Goal: Information Seeking & Learning: Learn about a topic

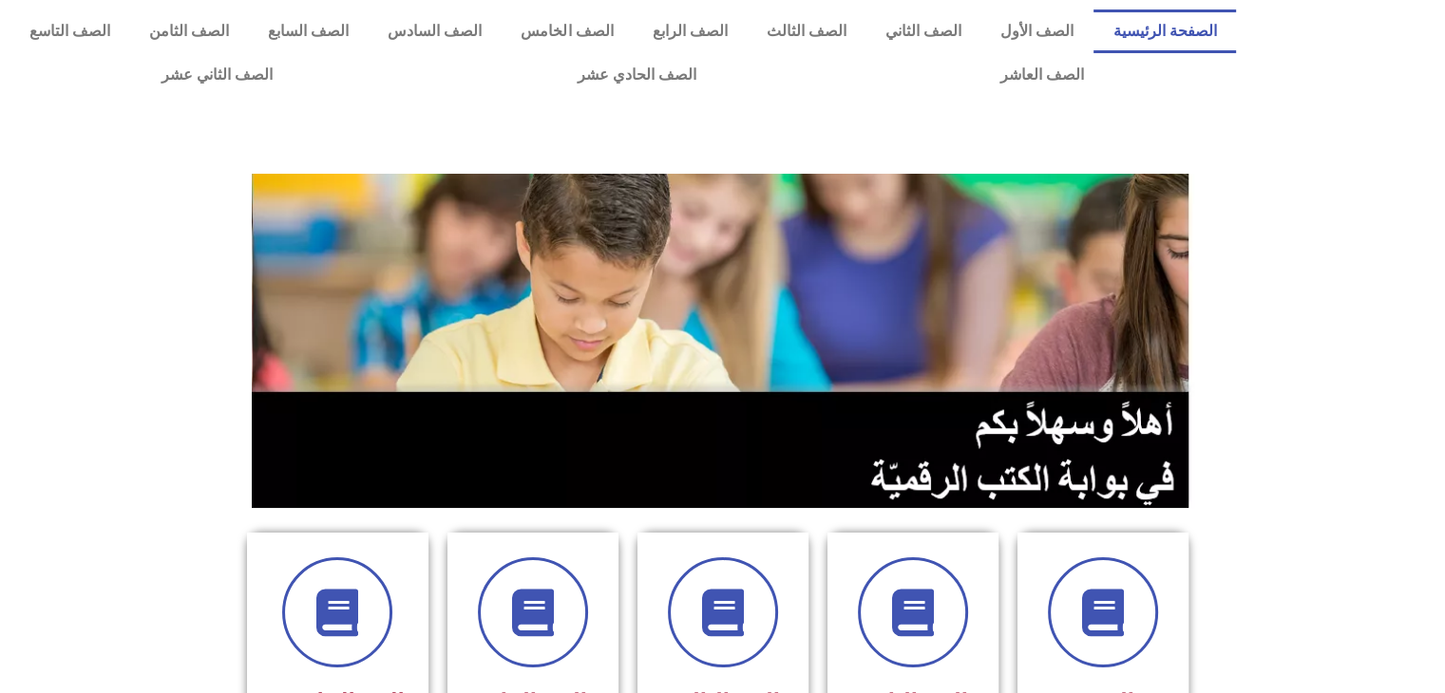
click at [1275, 366] on section at bounding box center [722, 341] width 1445 height 363
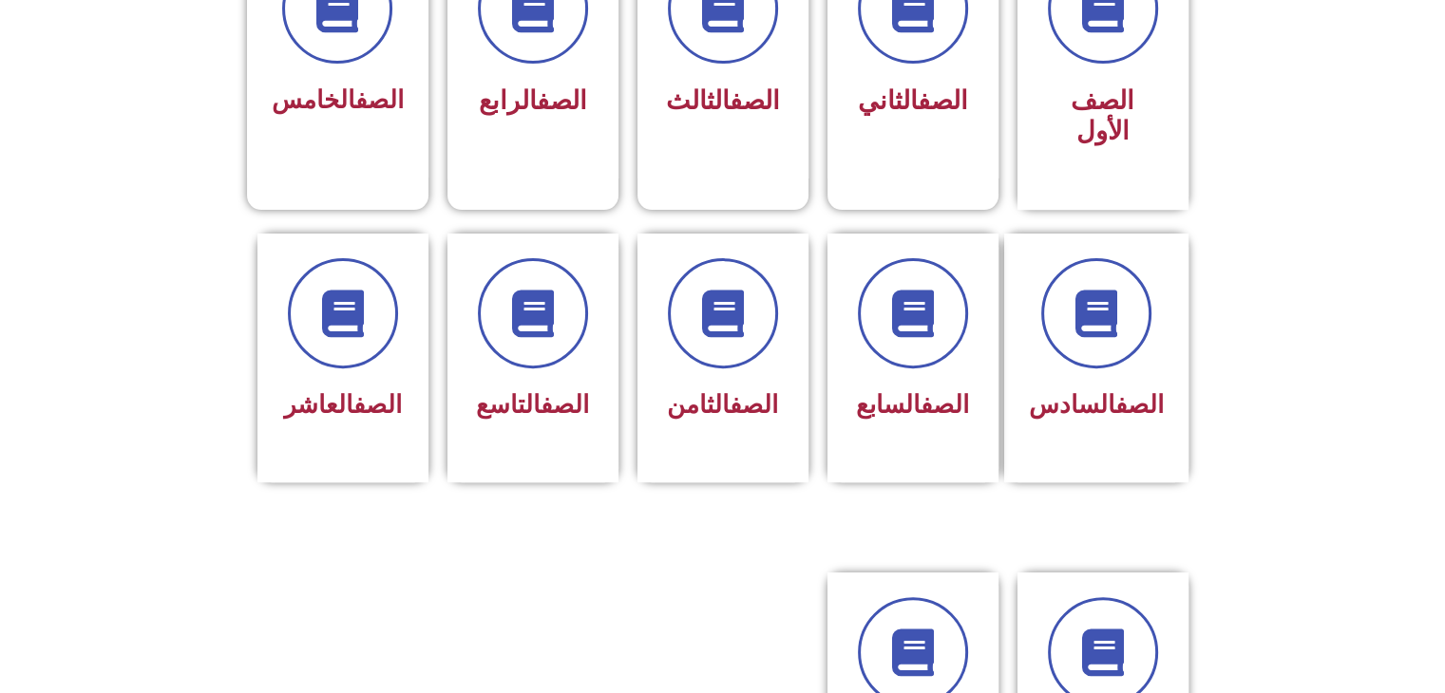
scroll to position [608, 0]
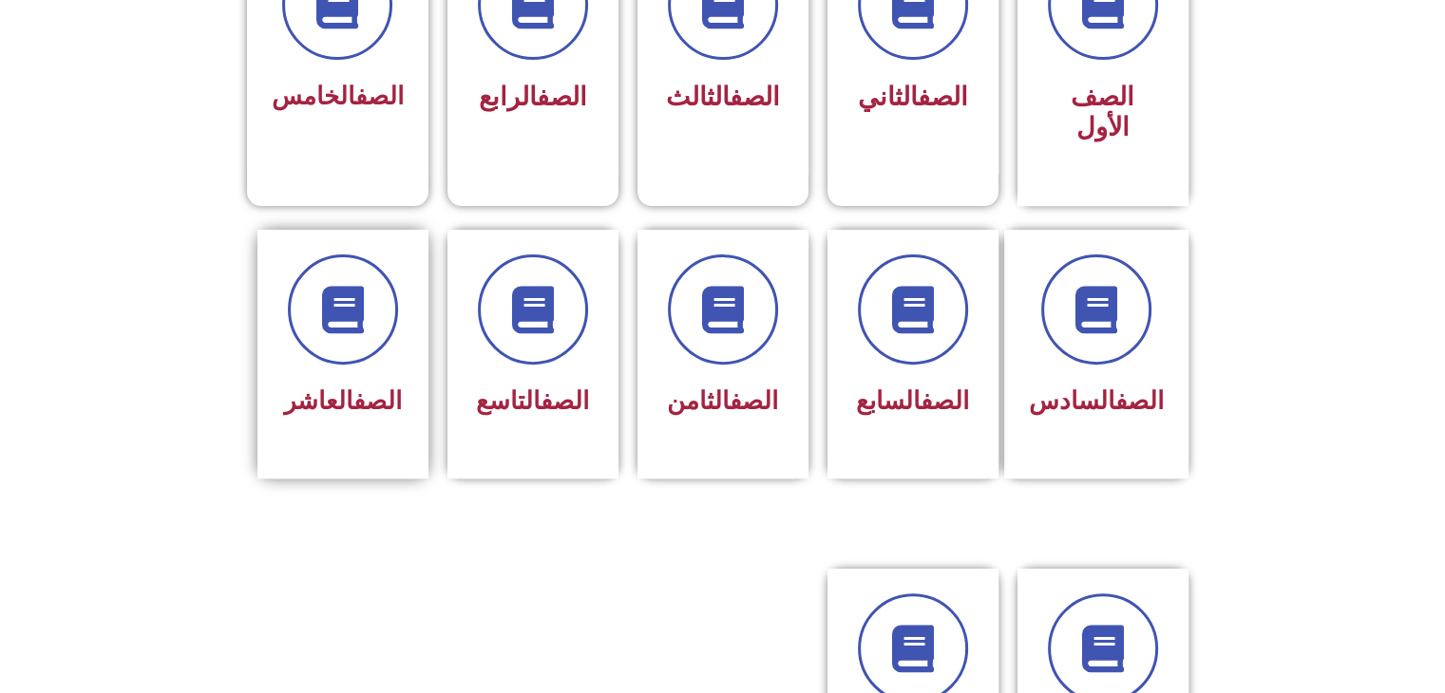
click at [428, 358] on div "الصف العاشر" at bounding box center [343, 354] width 190 height 249
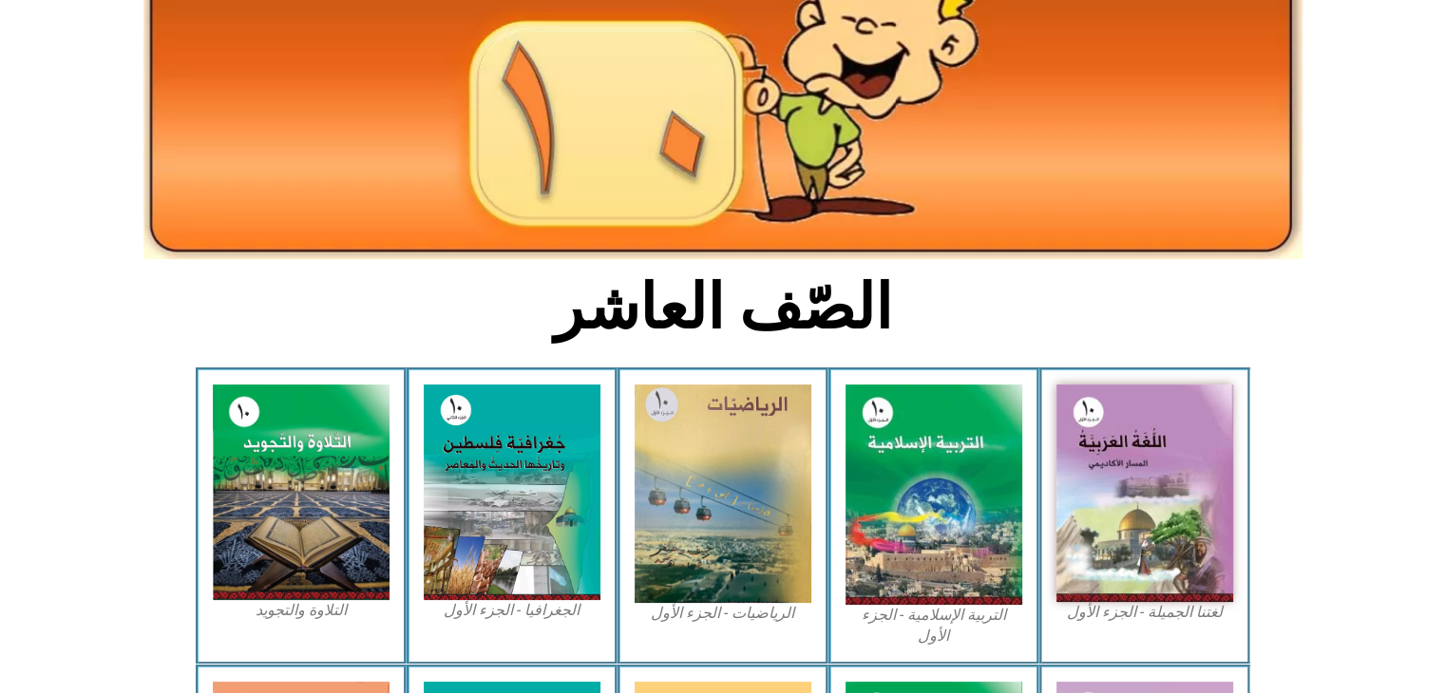
scroll to position [342, 0]
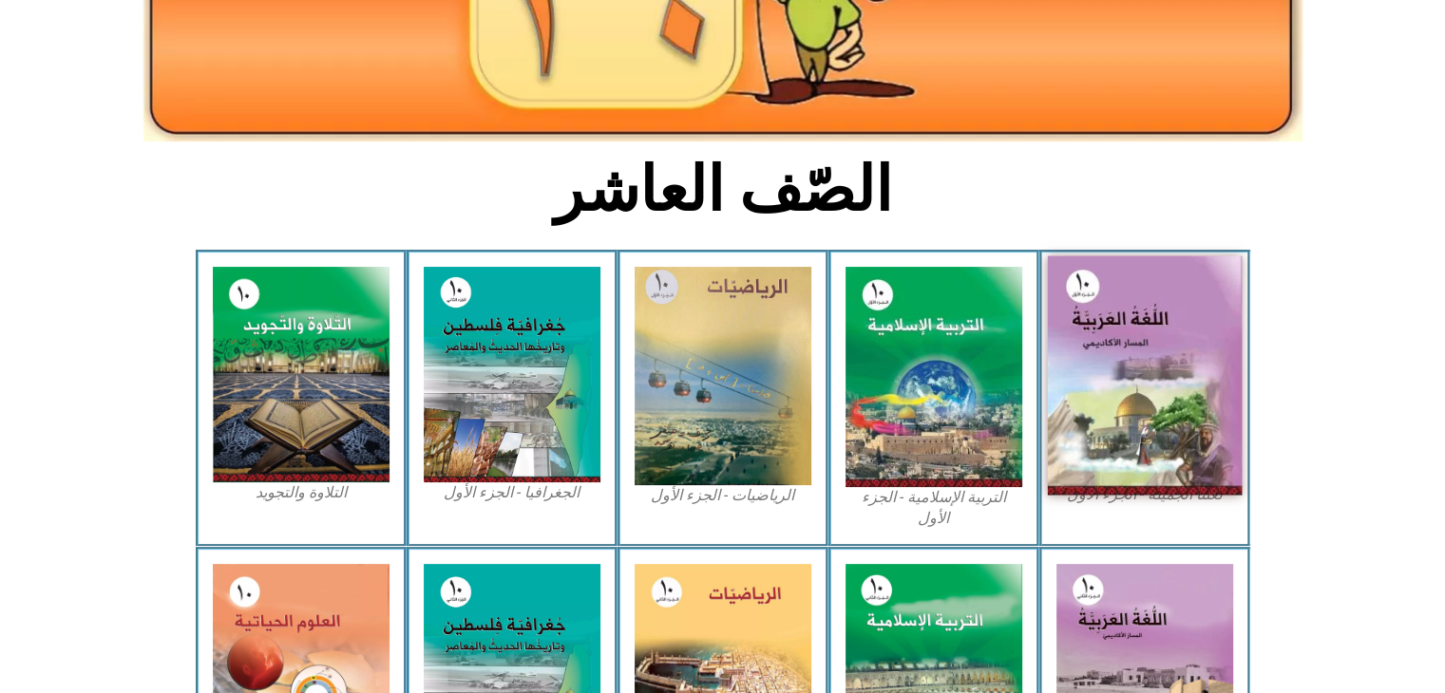
click at [1149, 350] on img at bounding box center [1144, 375] width 195 height 239
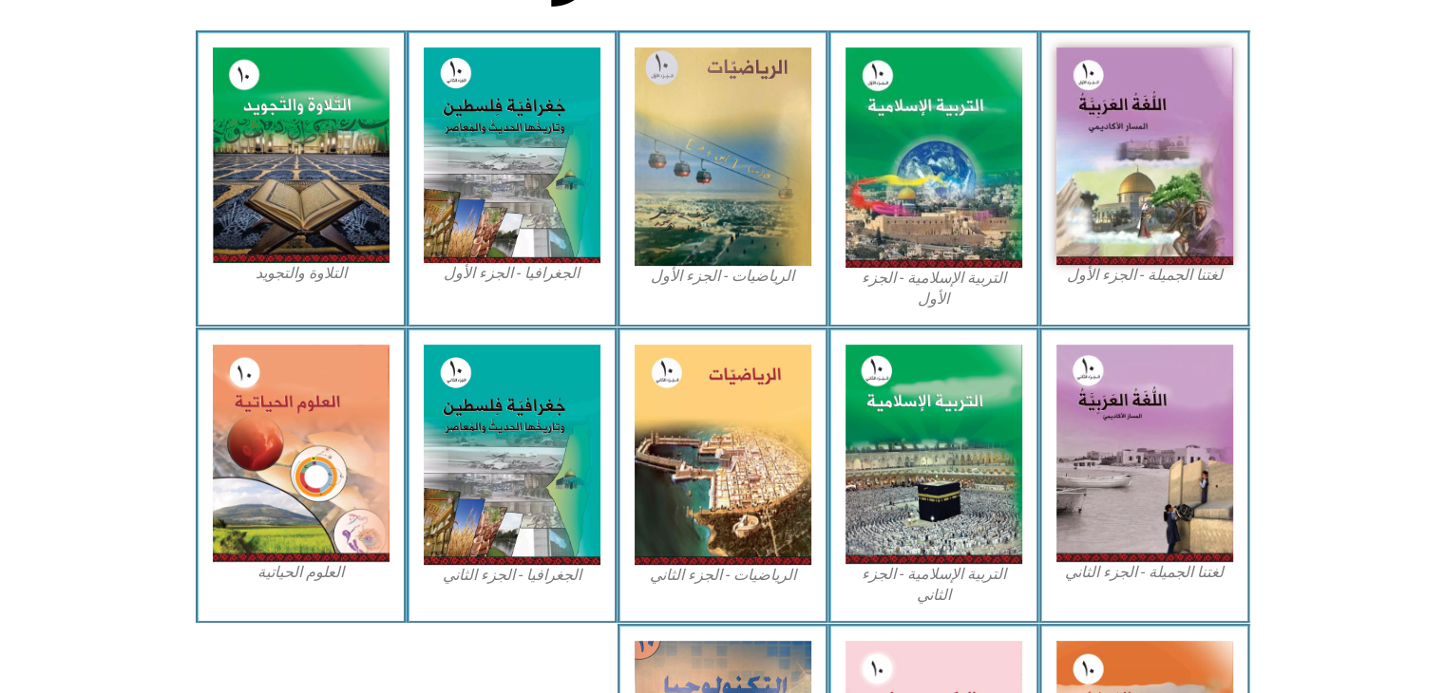
scroll to position [570, 0]
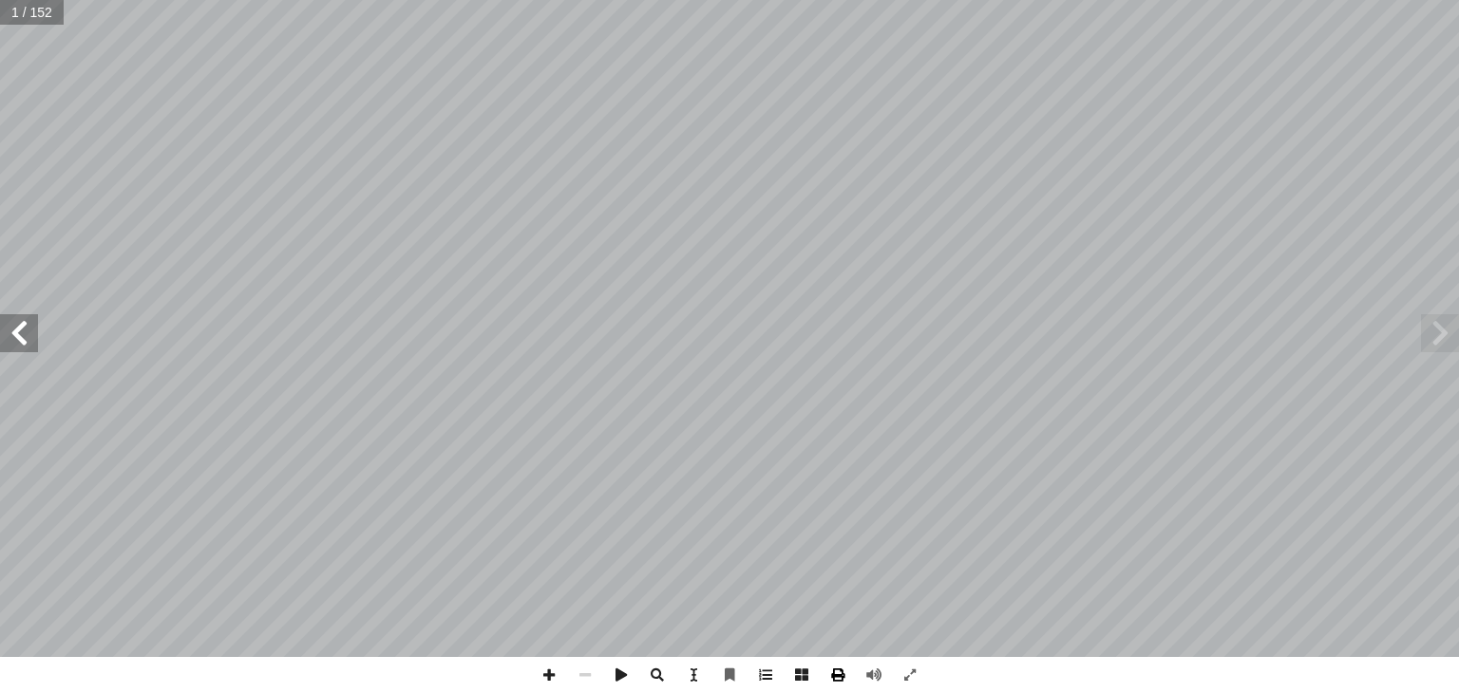
click at [835, 680] on span at bounding box center [838, 675] width 36 height 36
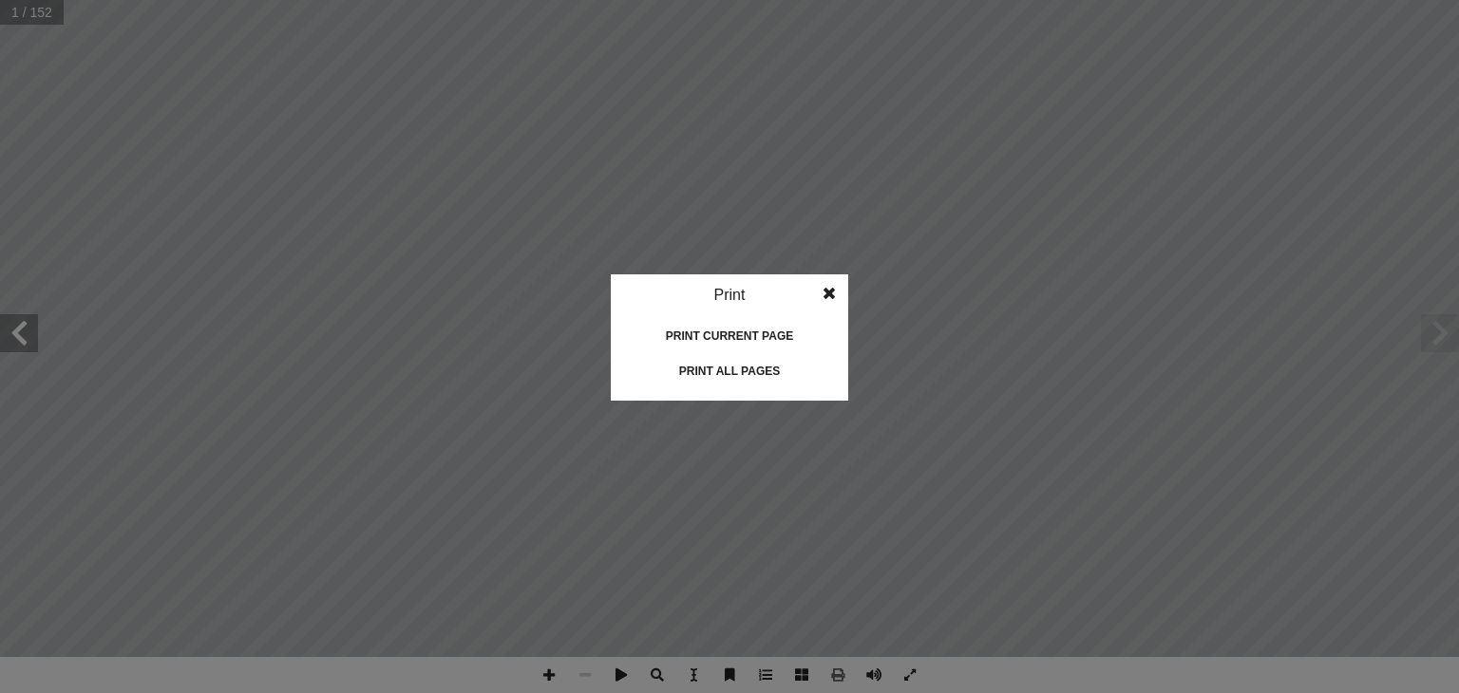
click at [832, 298] on span at bounding box center [829, 293] width 34 height 38
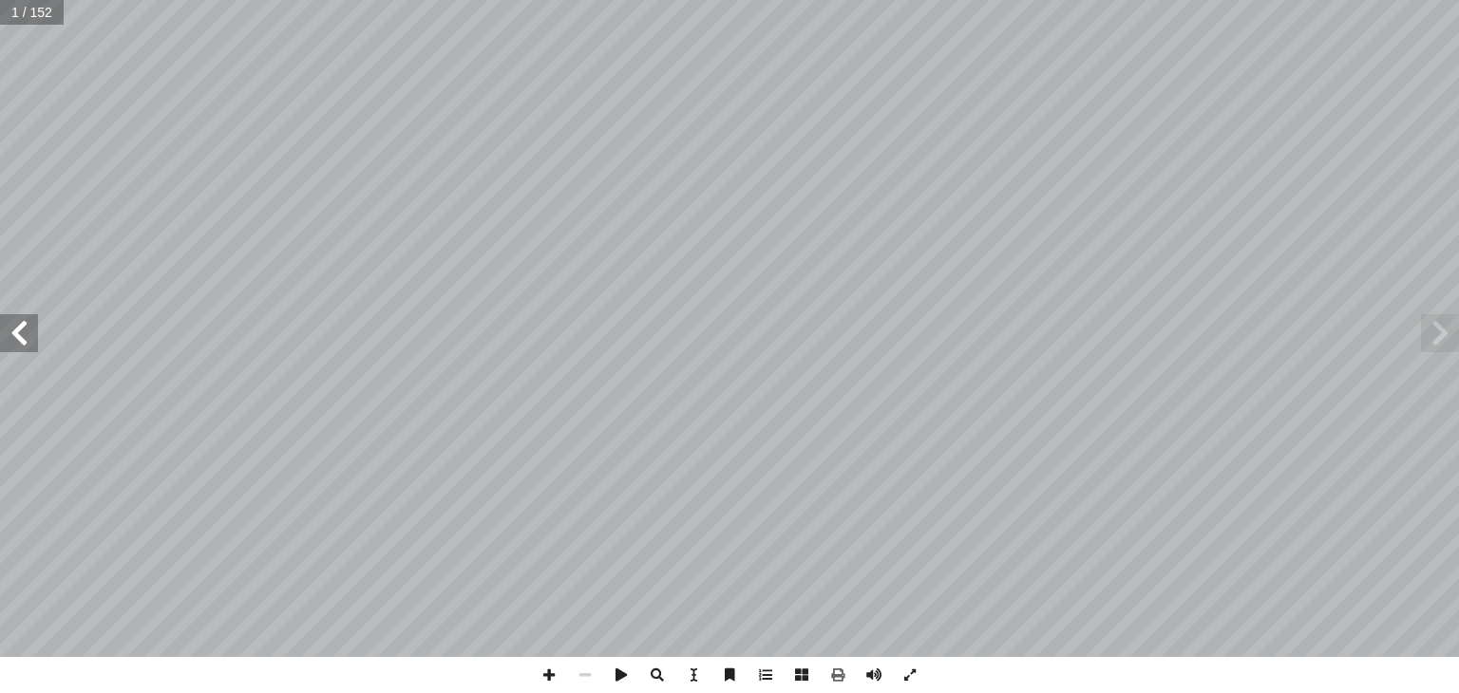
click at [1445, 342] on span at bounding box center [1440, 333] width 38 height 38
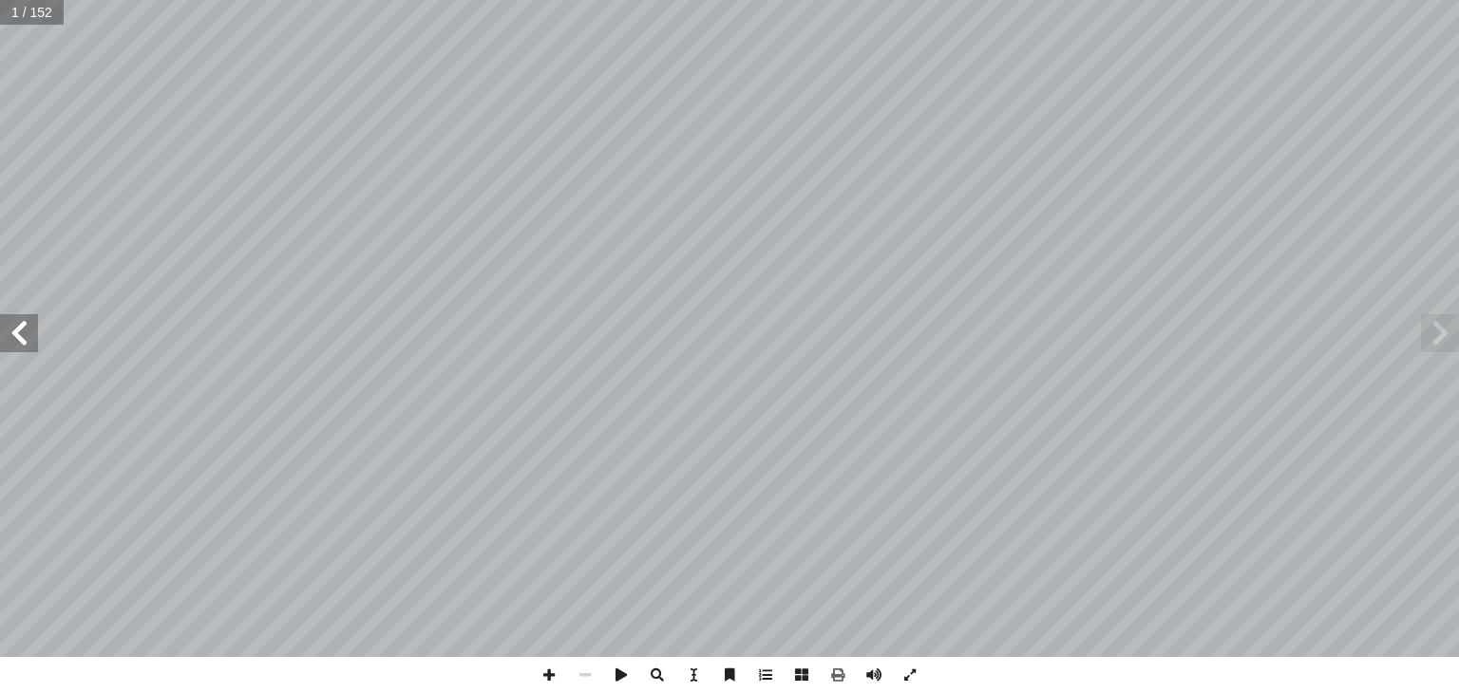
click at [1445, 342] on span at bounding box center [1440, 333] width 38 height 38
click at [1444, 331] on span at bounding box center [1440, 333] width 38 height 38
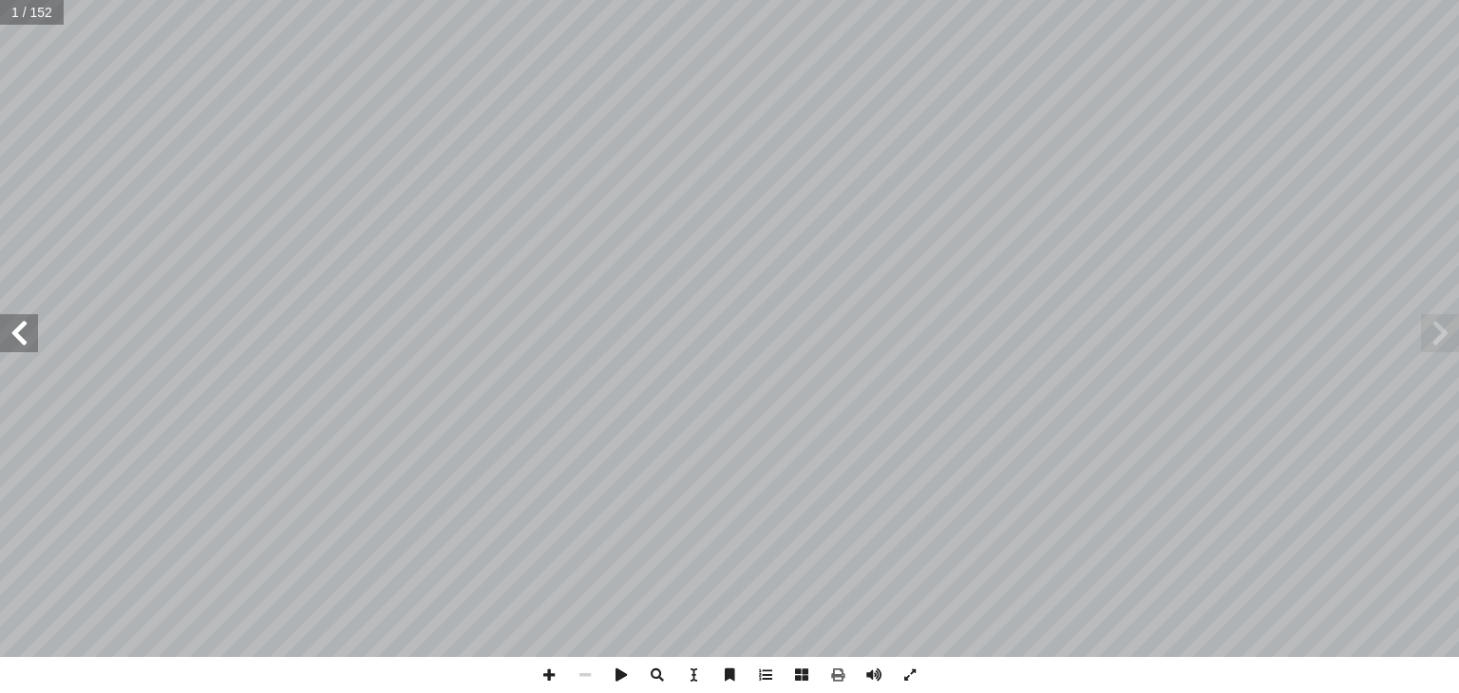
click at [11, 343] on span at bounding box center [19, 333] width 38 height 38
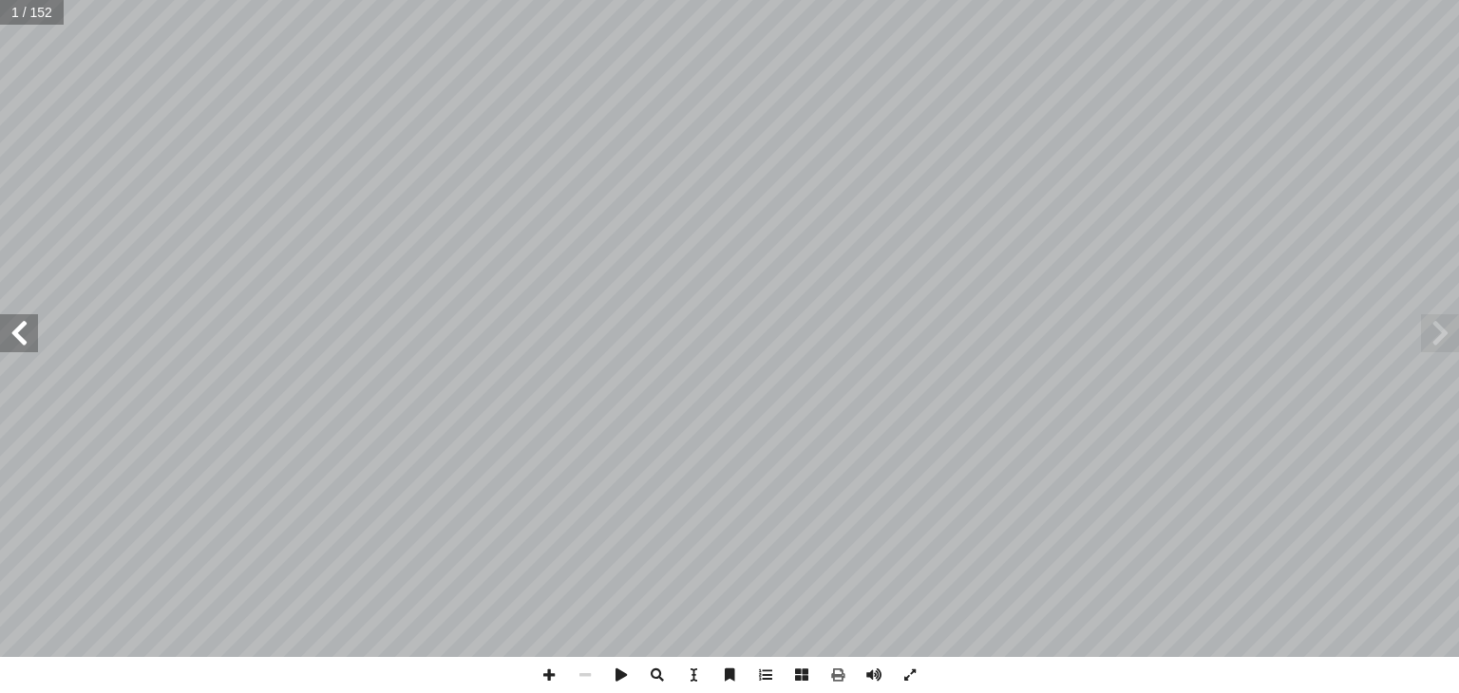
click at [11, 343] on span at bounding box center [19, 333] width 38 height 38
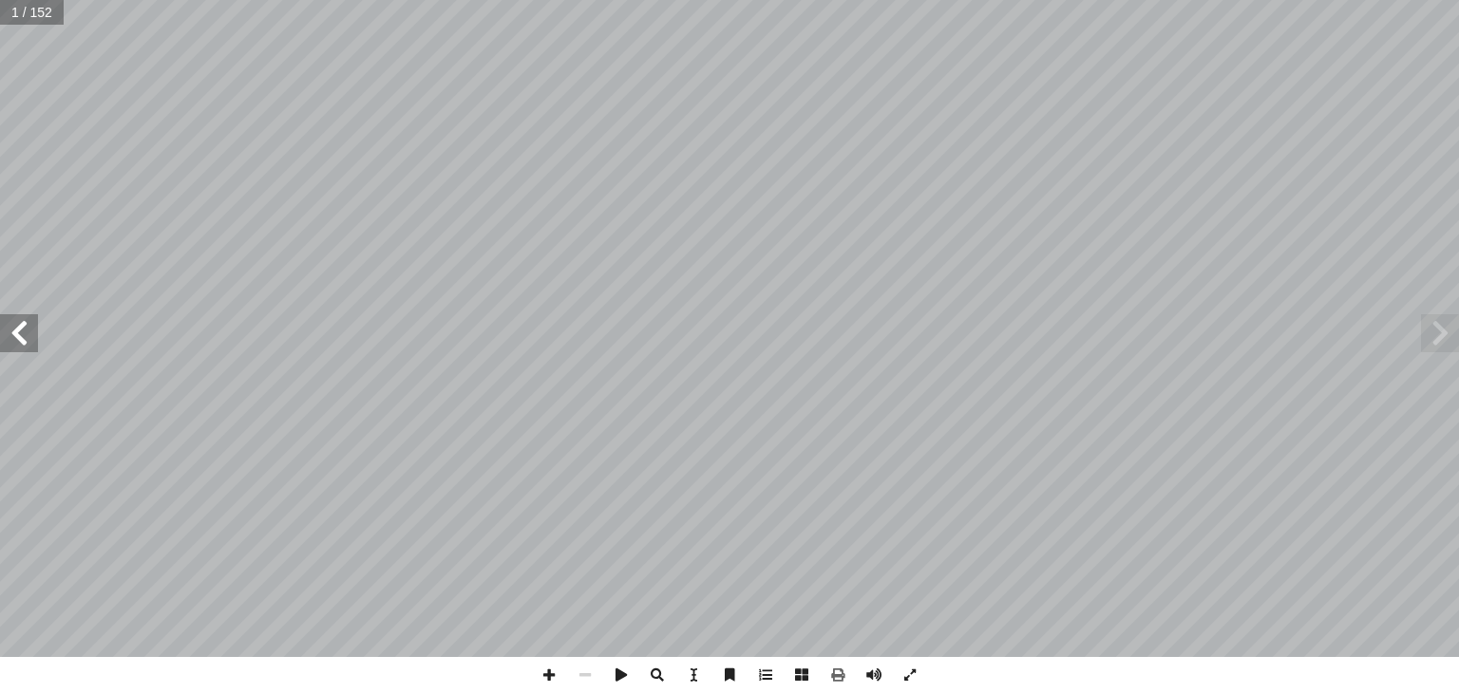
click at [11, 343] on span at bounding box center [19, 333] width 38 height 38
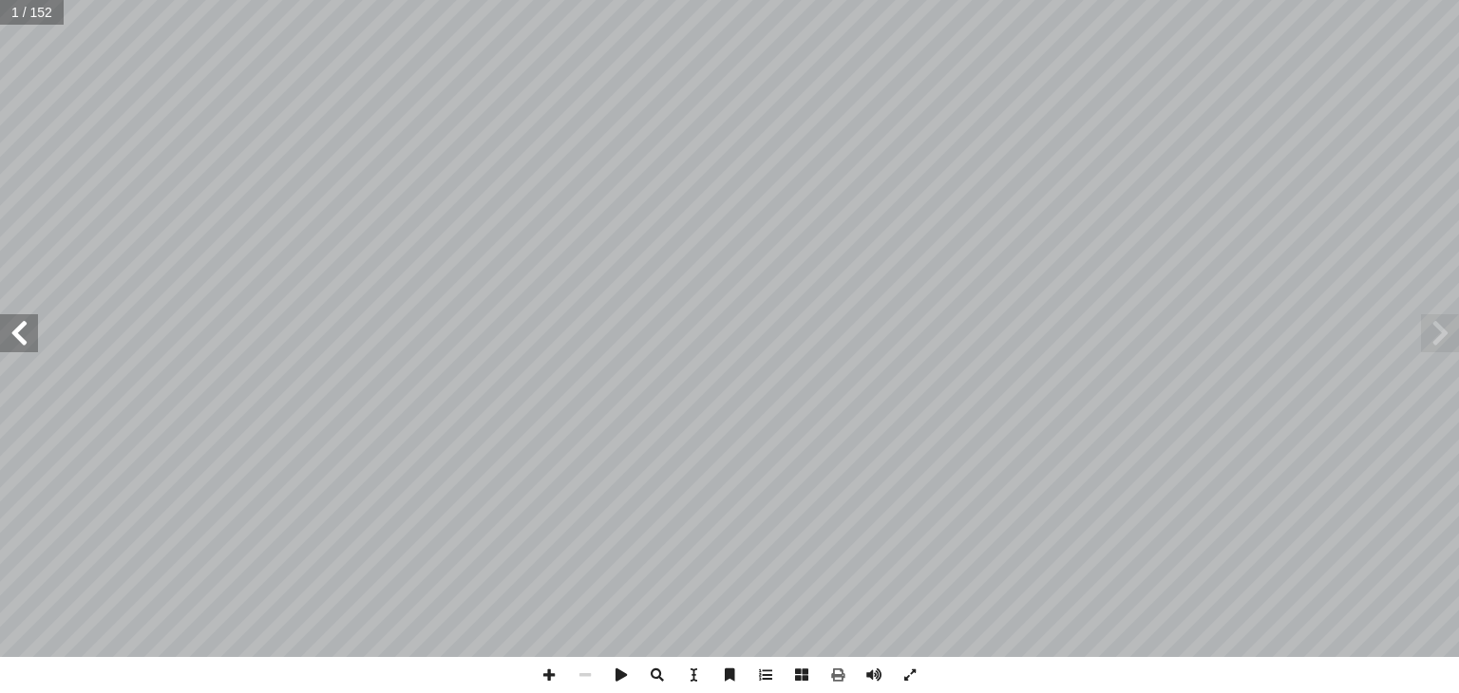
click at [11, 343] on span at bounding box center [19, 333] width 38 height 38
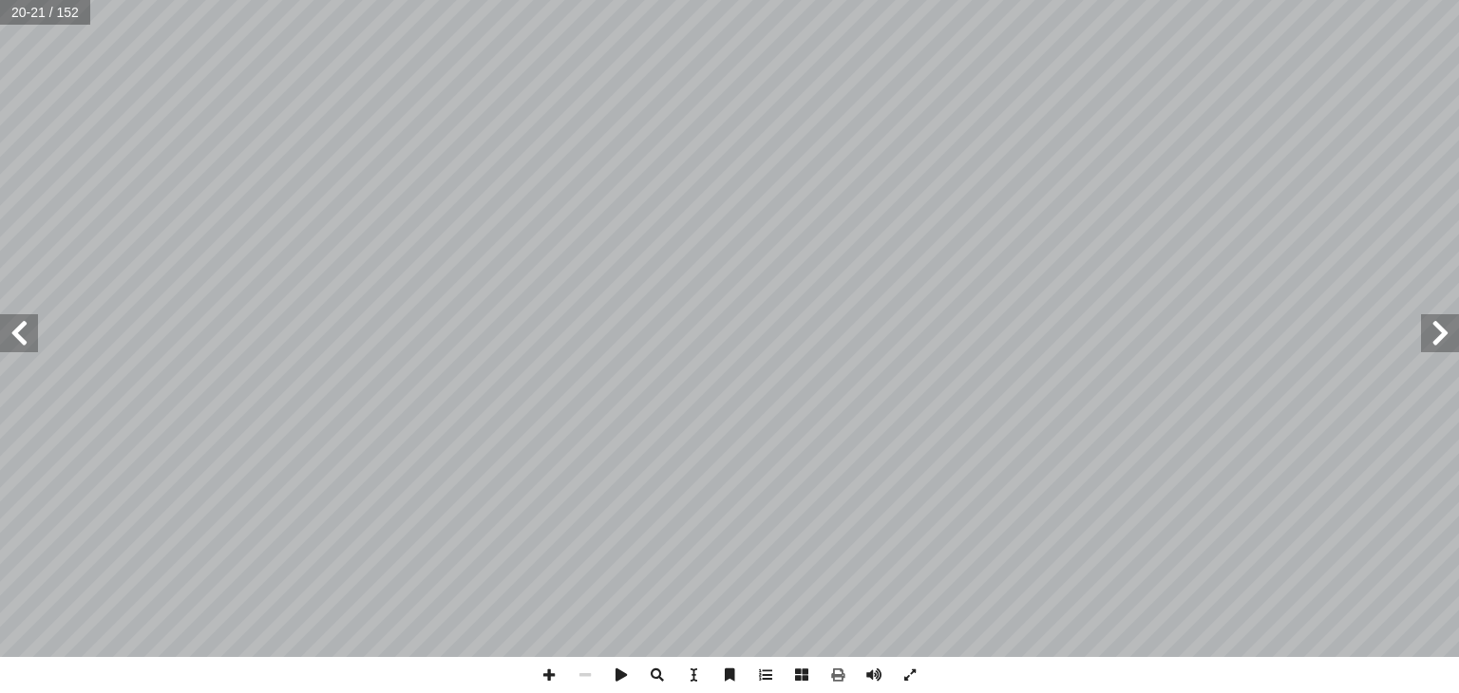
click at [11, 343] on span at bounding box center [19, 333] width 38 height 38
click at [1446, 350] on span at bounding box center [1440, 333] width 38 height 38
click at [1443, 335] on span at bounding box center [1440, 333] width 38 height 38
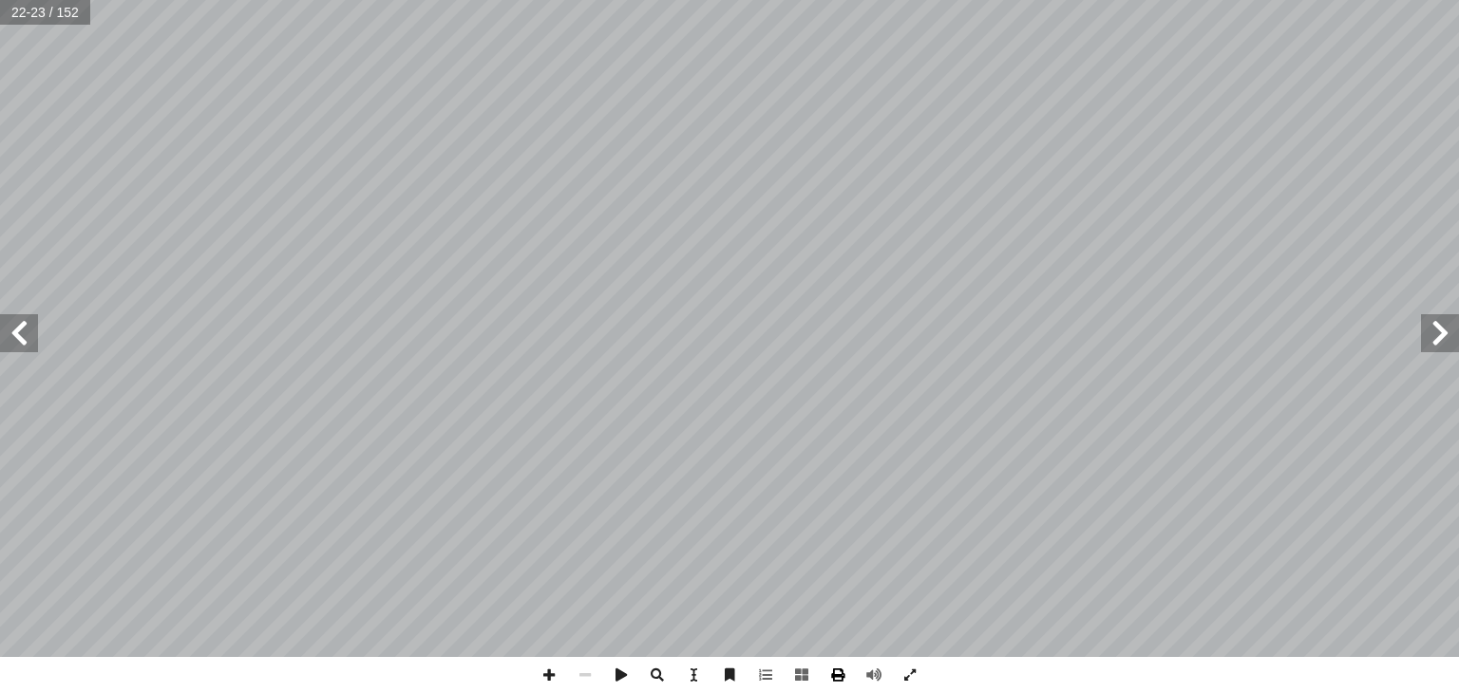
click at [831, 672] on span at bounding box center [838, 675] width 36 height 36
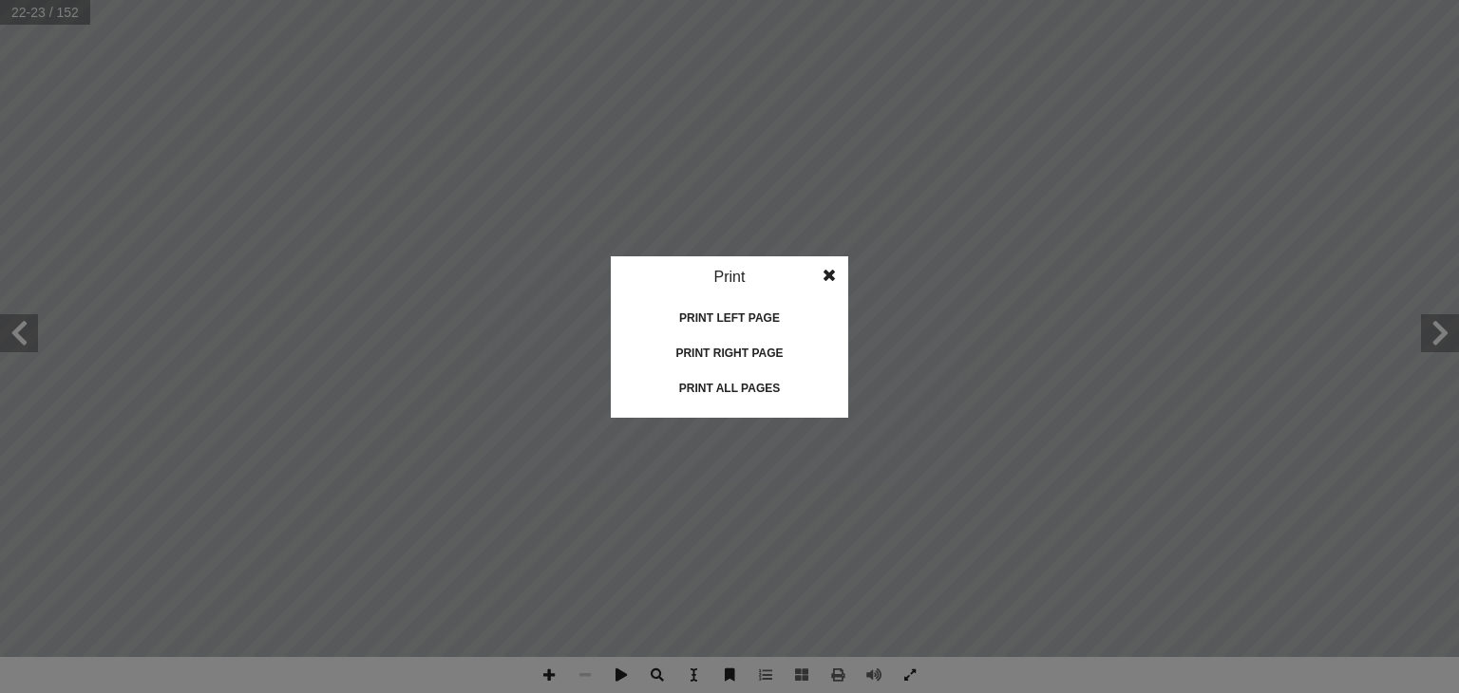
click at [748, 317] on div "Print left page" at bounding box center [729, 318] width 190 height 30
click at [726, 317] on div "Print left page" at bounding box center [729, 318] width 190 height 30
click at [709, 383] on div "Print all pages" at bounding box center [729, 388] width 190 height 30
